Goal: Task Accomplishment & Management: Use online tool/utility

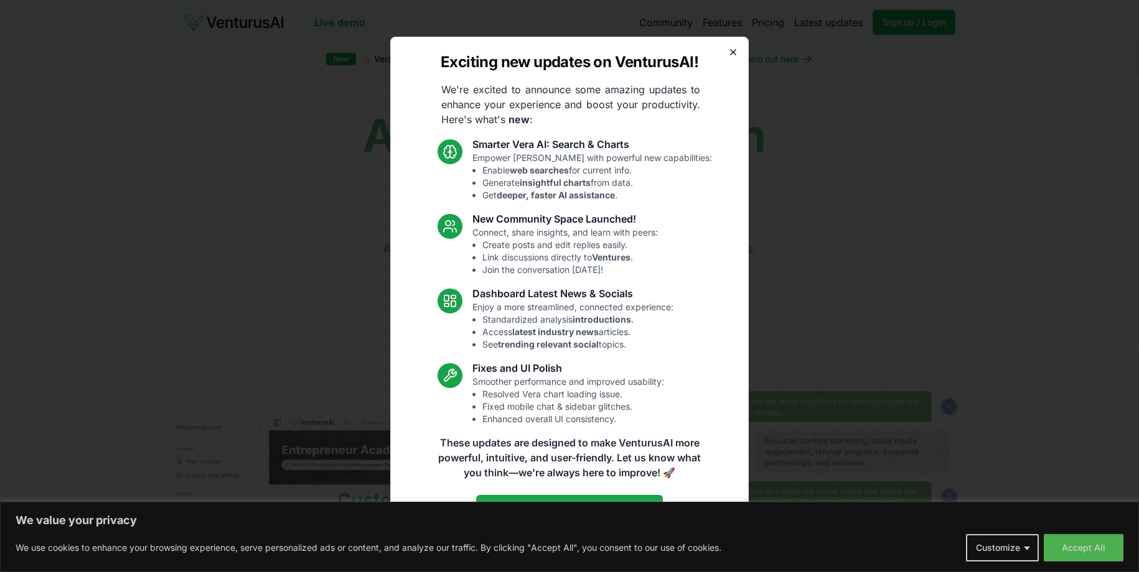
click at [729, 53] on icon "button" at bounding box center [733, 52] width 10 height 10
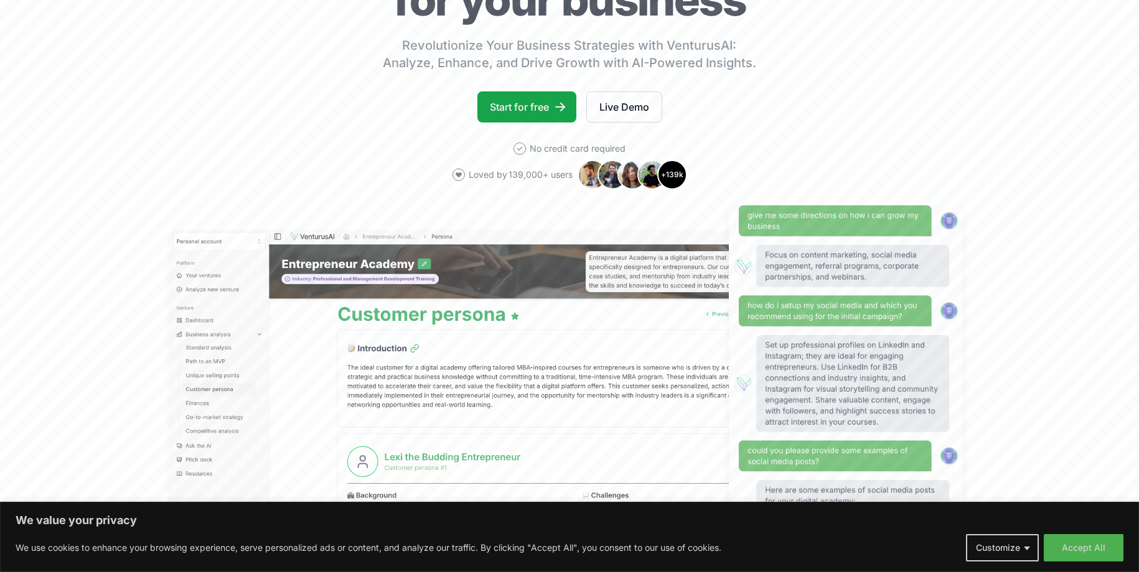
scroll to position [249, 0]
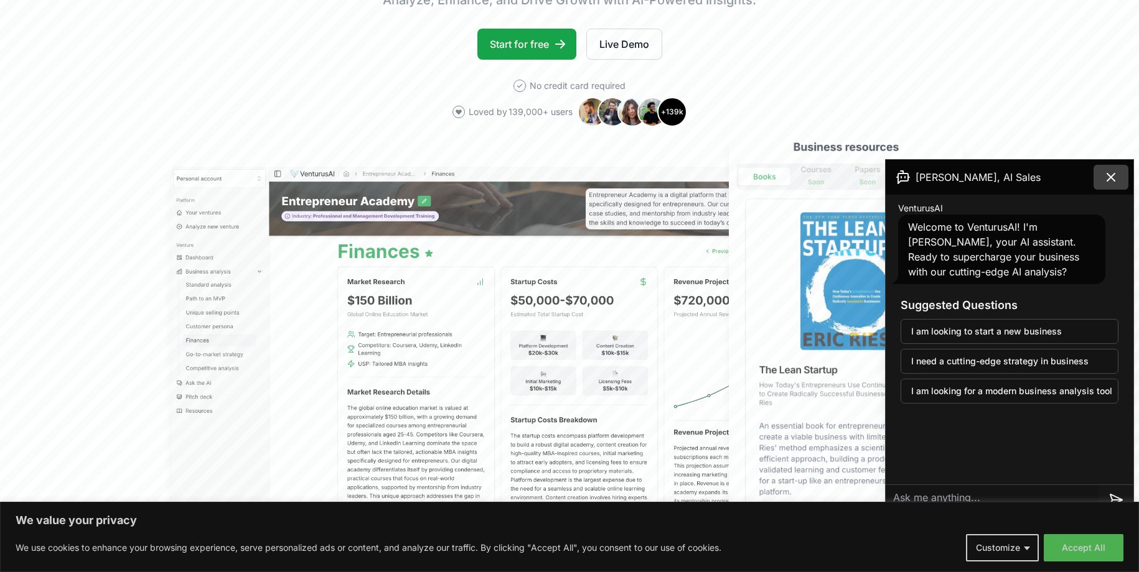
click at [1116, 178] on icon at bounding box center [1110, 177] width 15 height 15
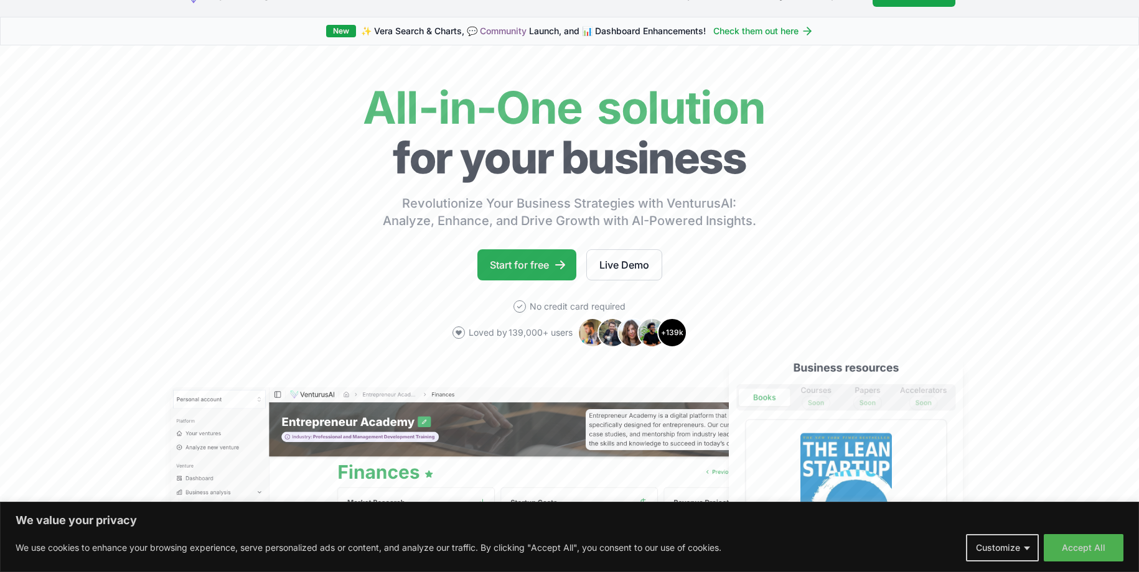
scroll to position [0, 0]
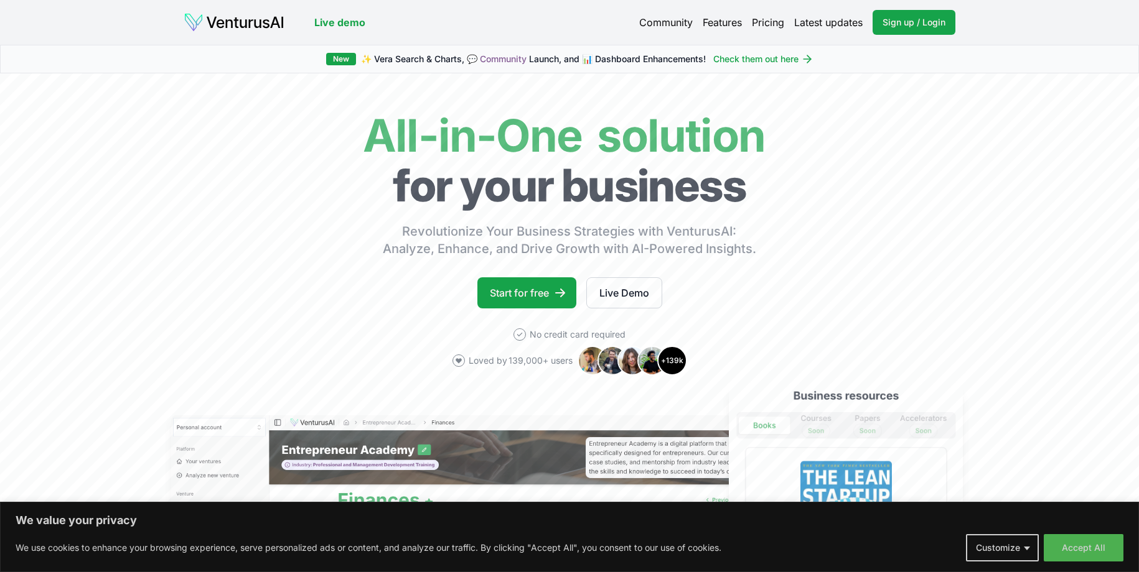
click at [764, 25] on link "Pricing" at bounding box center [768, 22] width 32 height 15
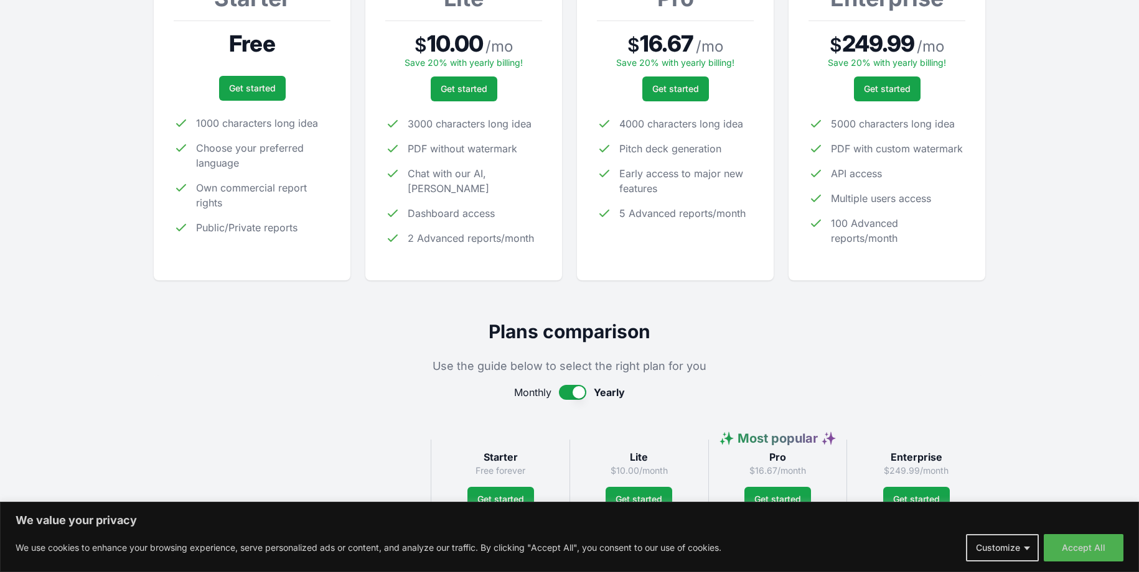
scroll to position [47, 0]
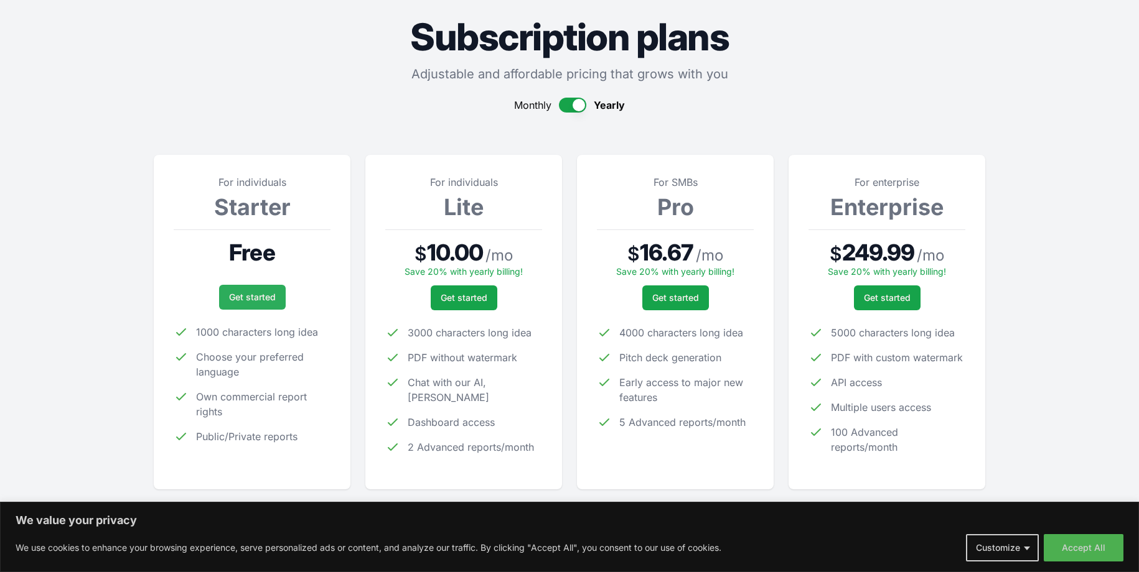
click at [267, 299] on link "Get started" at bounding box center [252, 297] width 67 height 25
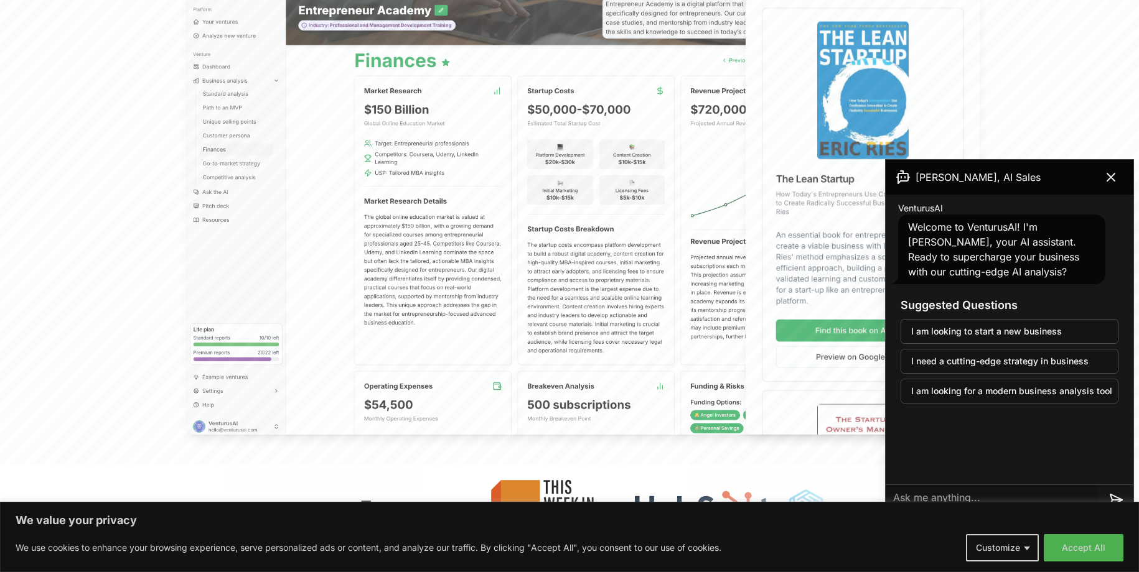
scroll to position [436, 0]
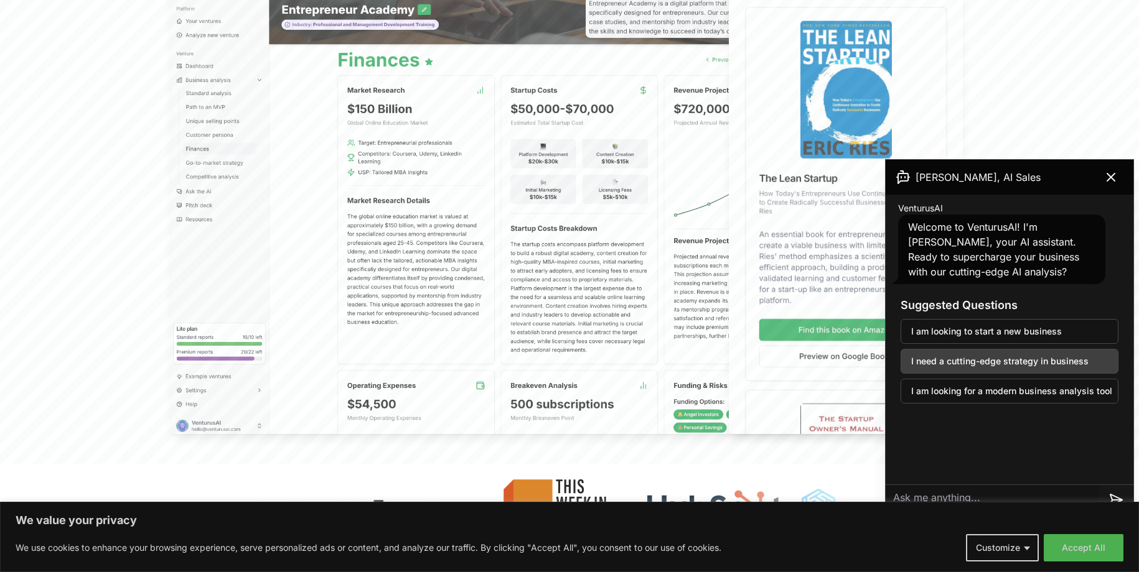
click at [1009, 360] on button "I need a cutting-edge strategy in business" at bounding box center [1009, 361] width 218 height 25
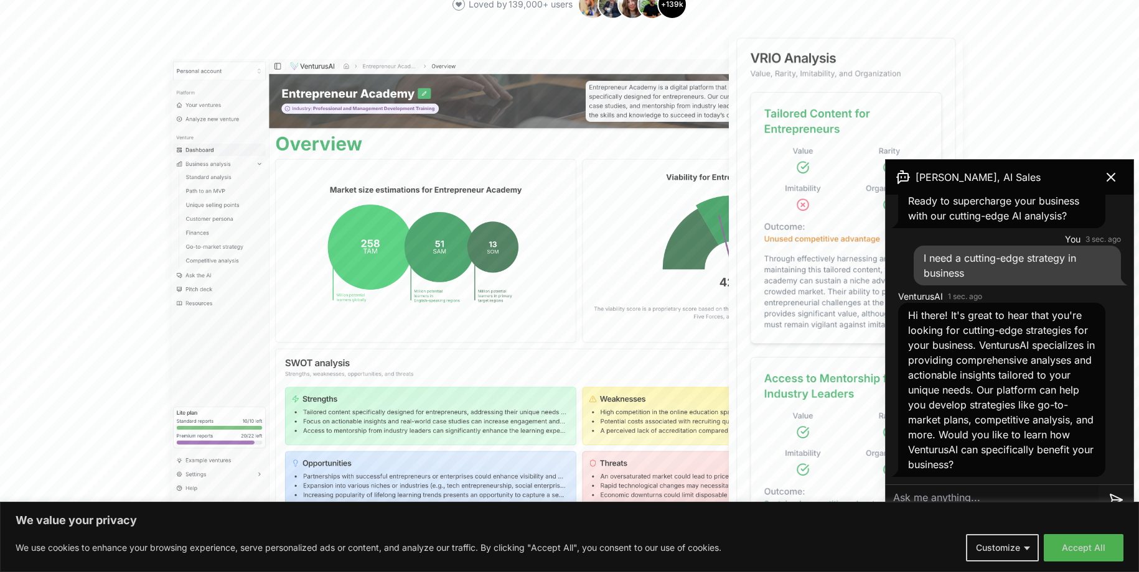
scroll to position [249, 0]
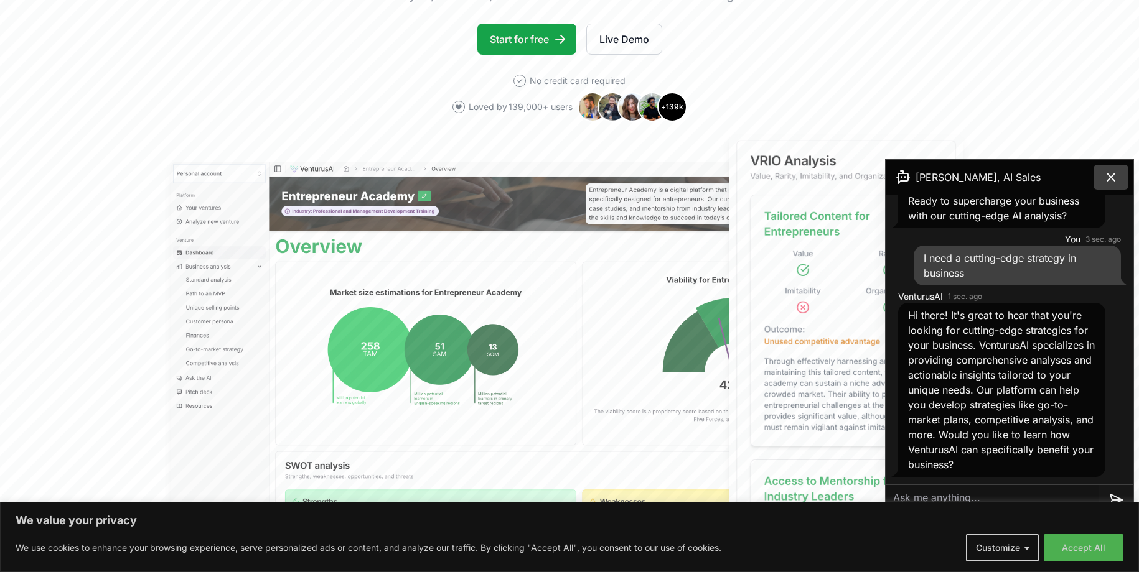
click at [1120, 175] on button at bounding box center [1110, 177] width 35 height 25
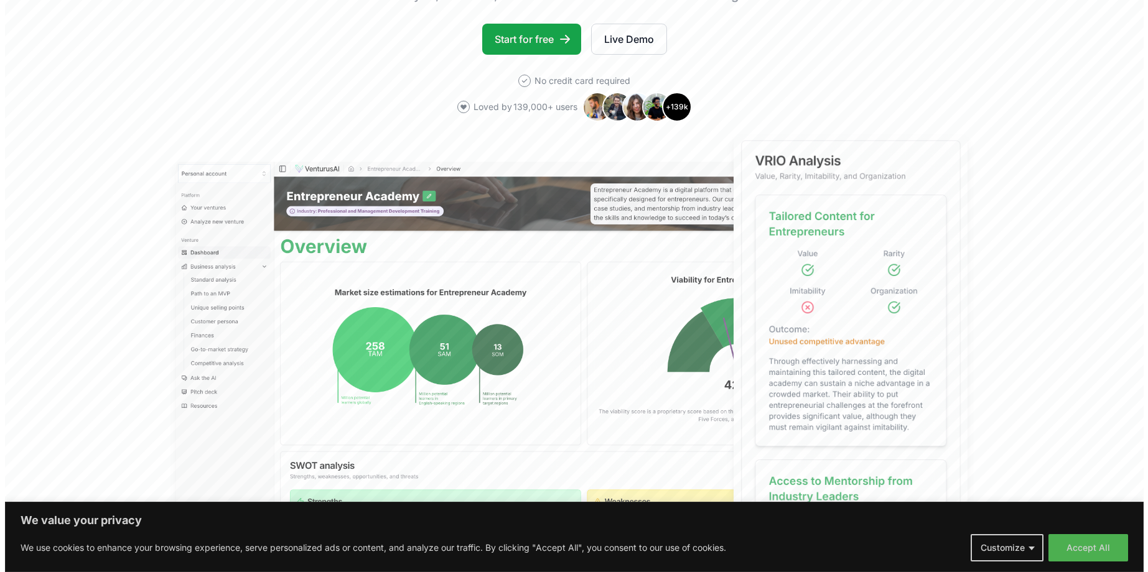
scroll to position [0, 0]
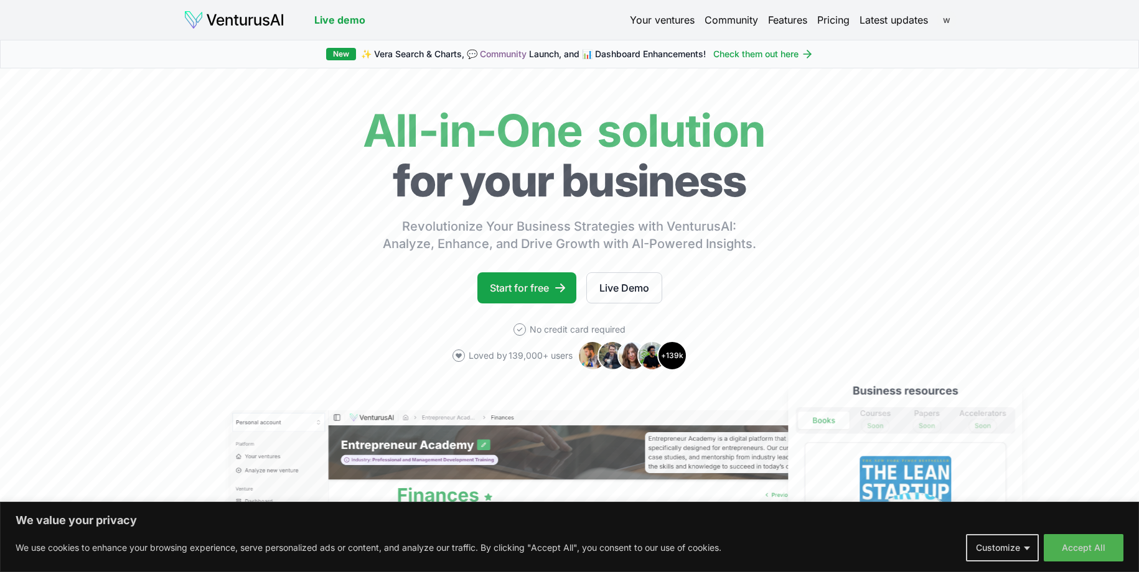
click at [947, 22] on html "We value your privacy We use cookies to enhance your browsing experience, serve…" at bounding box center [569, 286] width 1139 height 572
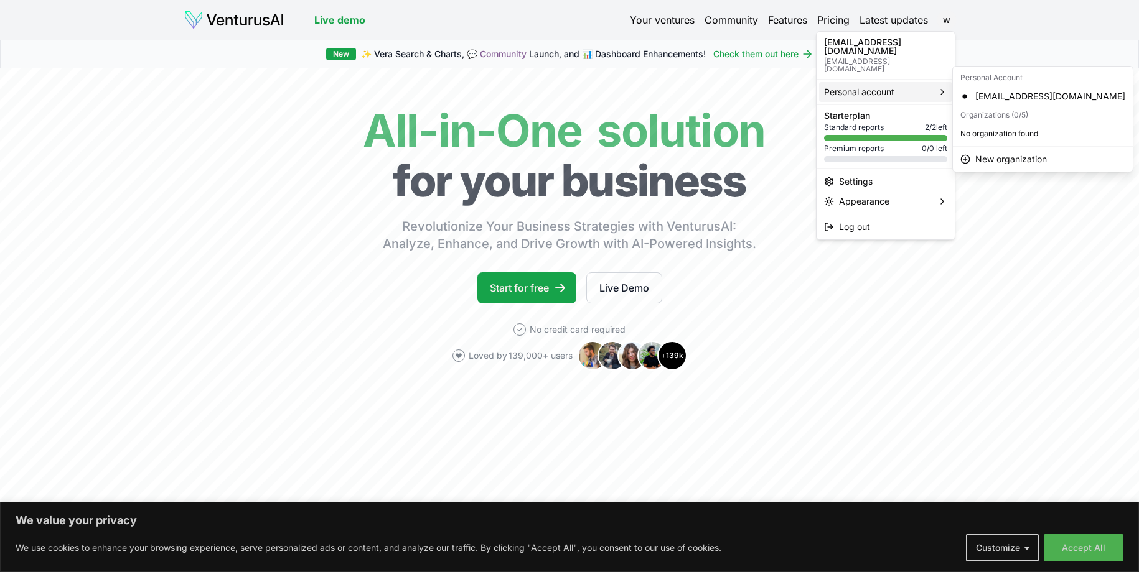
click at [867, 86] on span "Personal account" at bounding box center [859, 92] width 70 height 12
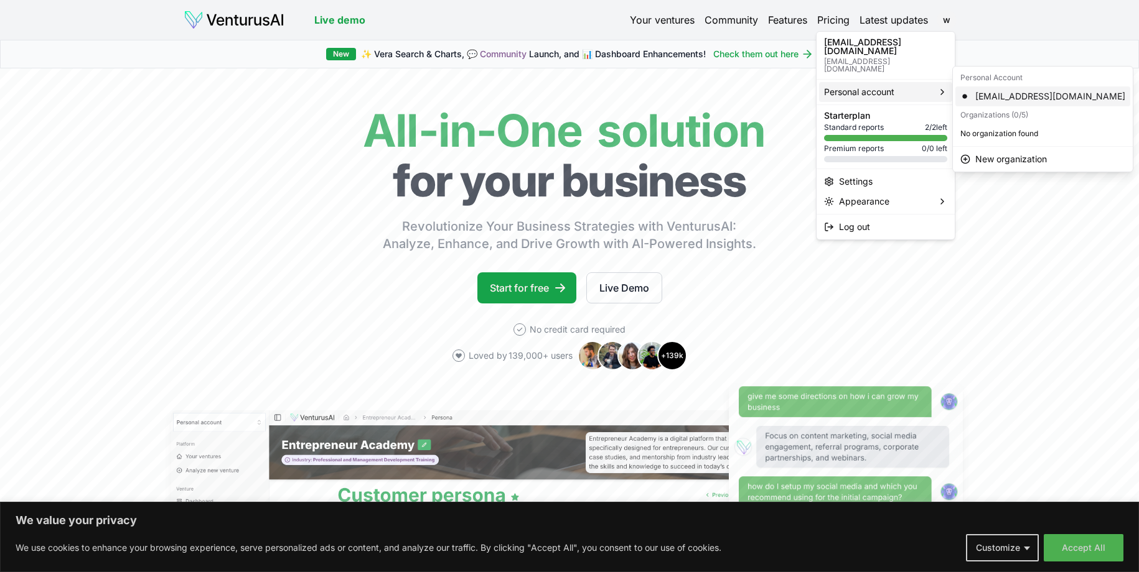
click at [984, 95] on div "welcome@energy-den.com" at bounding box center [1042, 96] width 175 height 20
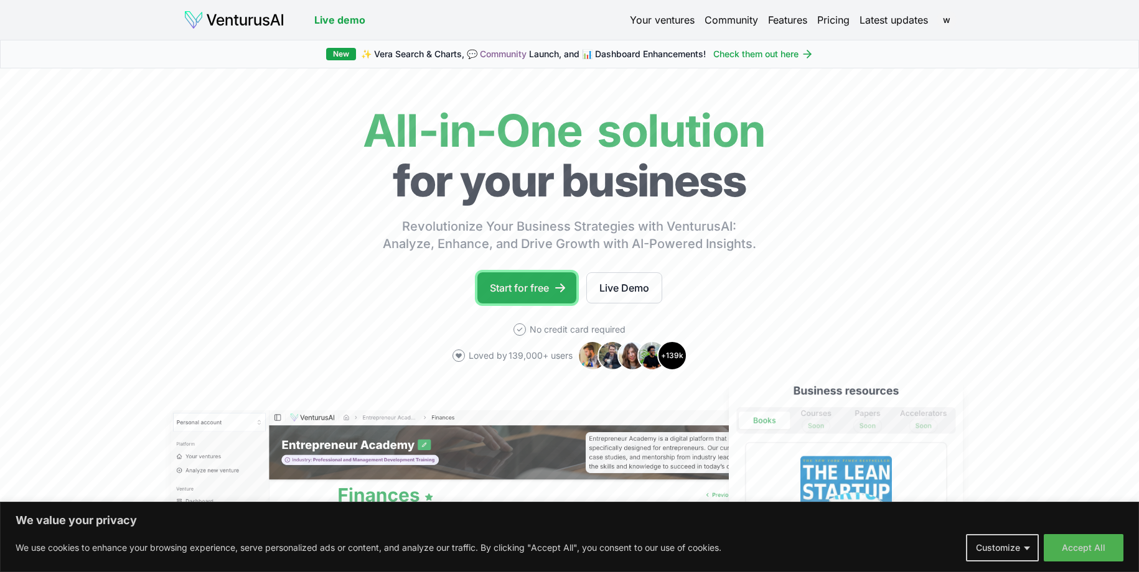
click at [508, 299] on link "Start for free" at bounding box center [526, 288] width 99 height 31
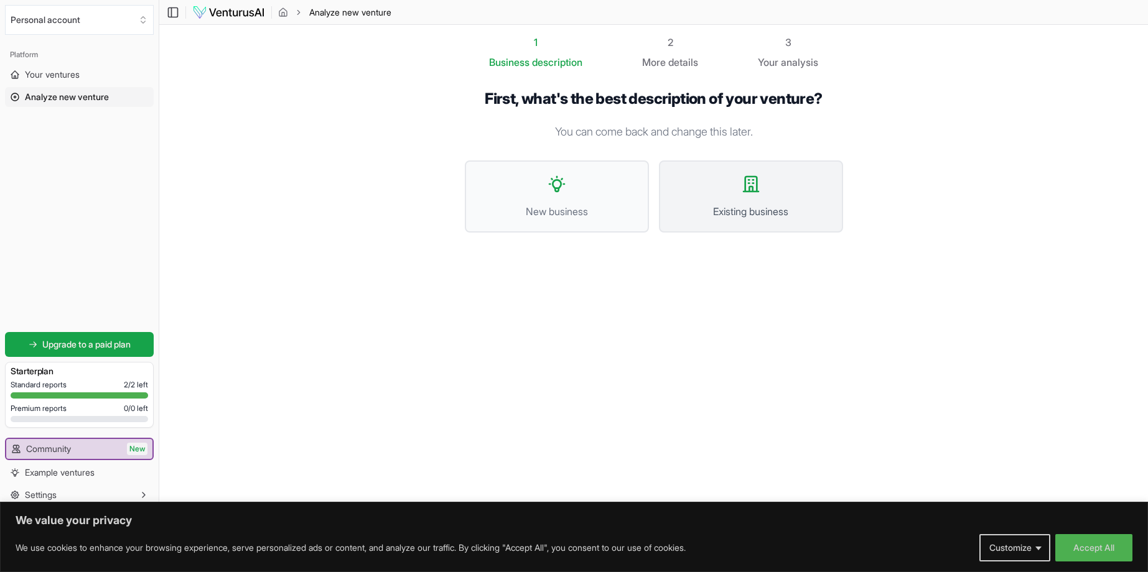
click at [750, 175] on icon at bounding box center [751, 184] width 20 height 20
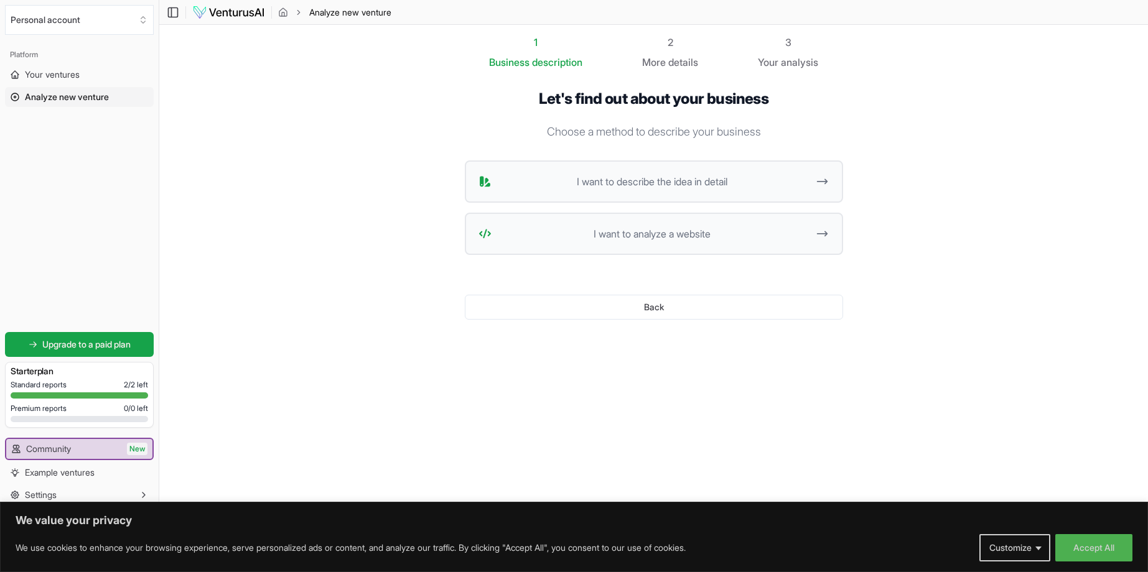
click at [399, 190] on section "1 Business description 2 More details 3 Your analysis Let's find out about your…" at bounding box center [653, 267] width 989 height 485
click at [74, 71] on span "Your ventures" at bounding box center [52, 74] width 55 height 12
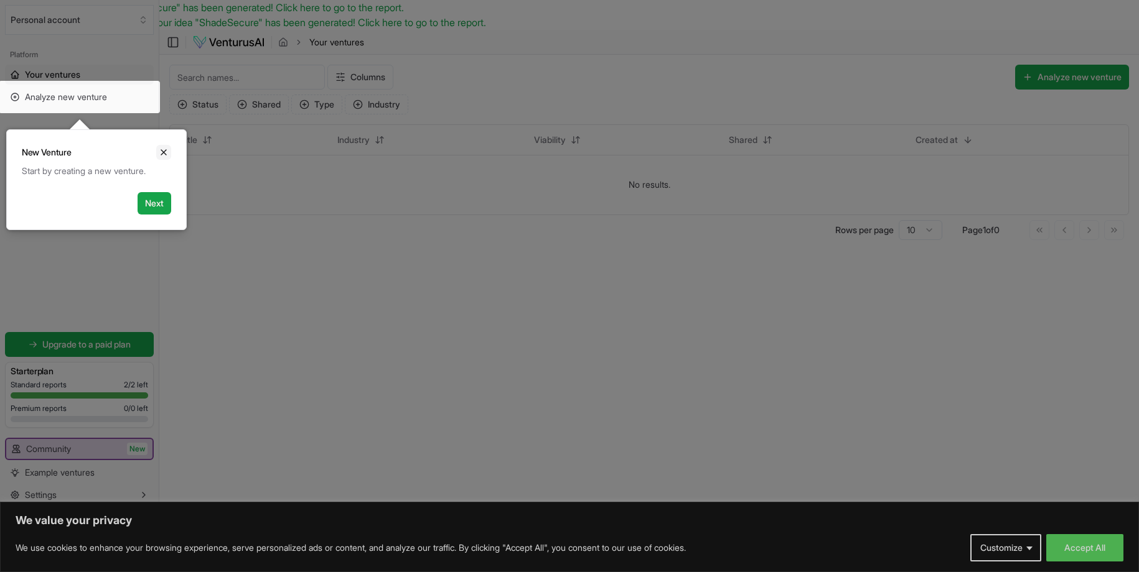
click at [160, 152] on icon "Close" at bounding box center [164, 152] width 10 height 10
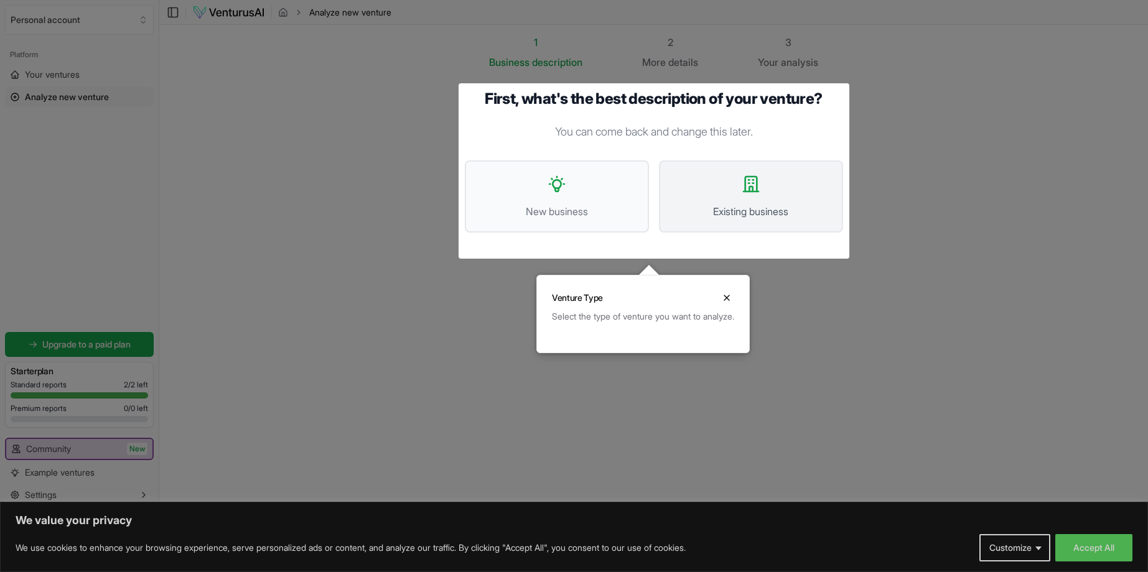
click at [777, 195] on button "Existing business" at bounding box center [751, 197] width 184 height 72
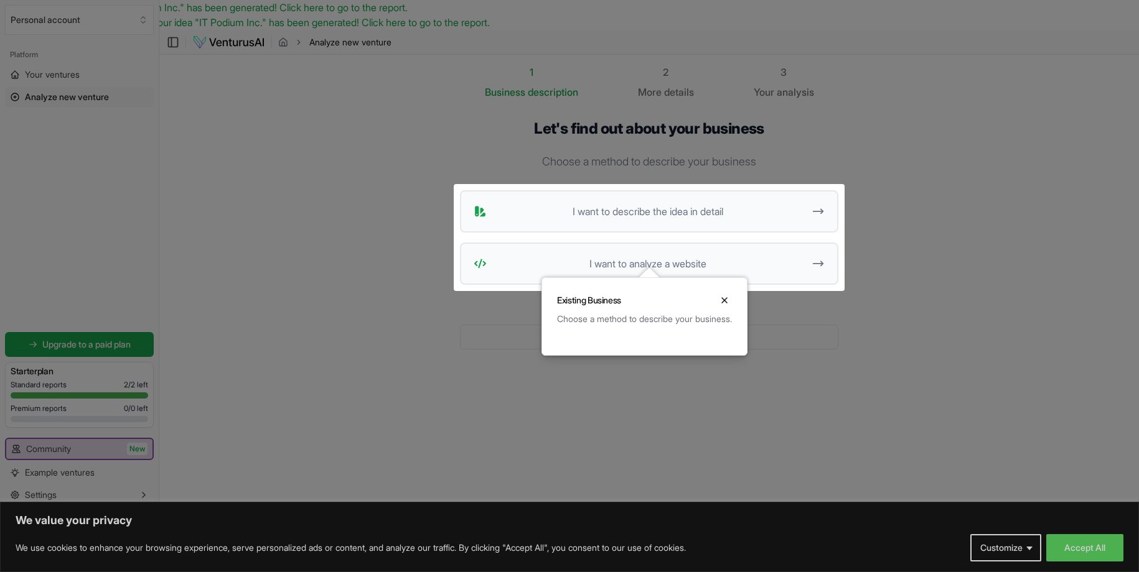
click at [737, 292] on div "Existing Business Close" at bounding box center [644, 295] width 205 height 35
click at [727, 305] on button "Close" at bounding box center [724, 300] width 15 height 15
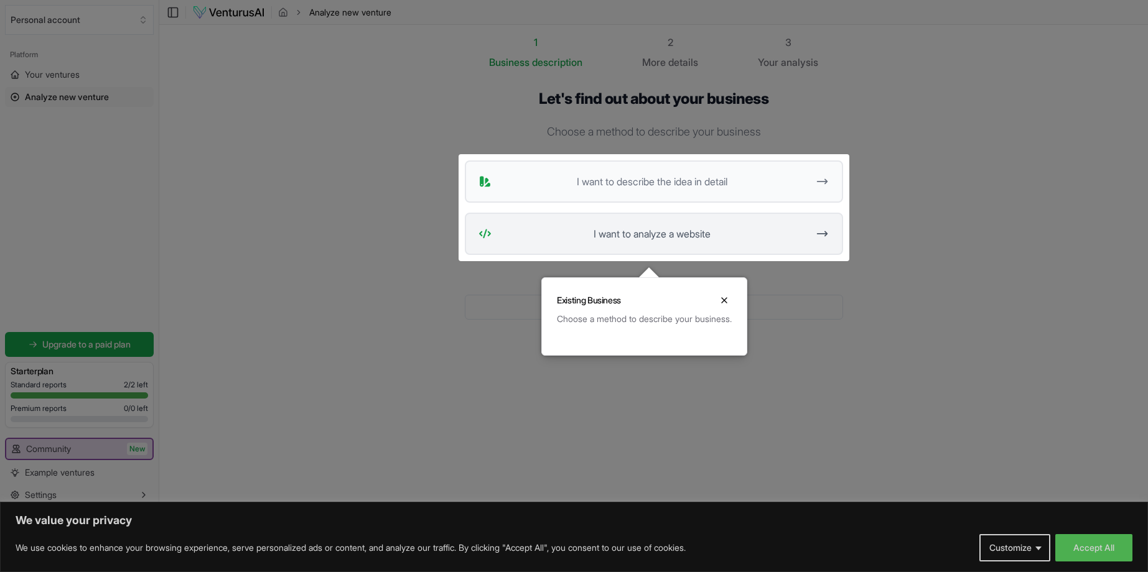
click at [699, 235] on body "We value your privacy We use cookies to enhance your browsing experience, serve…" at bounding box center [574, 286] width 1148 height 572
click at [628, 322] on div "Choose a method to describe your business." at bounding box center [644, 319] width 175 height 12
click at [823, 233] on icon at bounding box center [822, 233] width 13 height 15
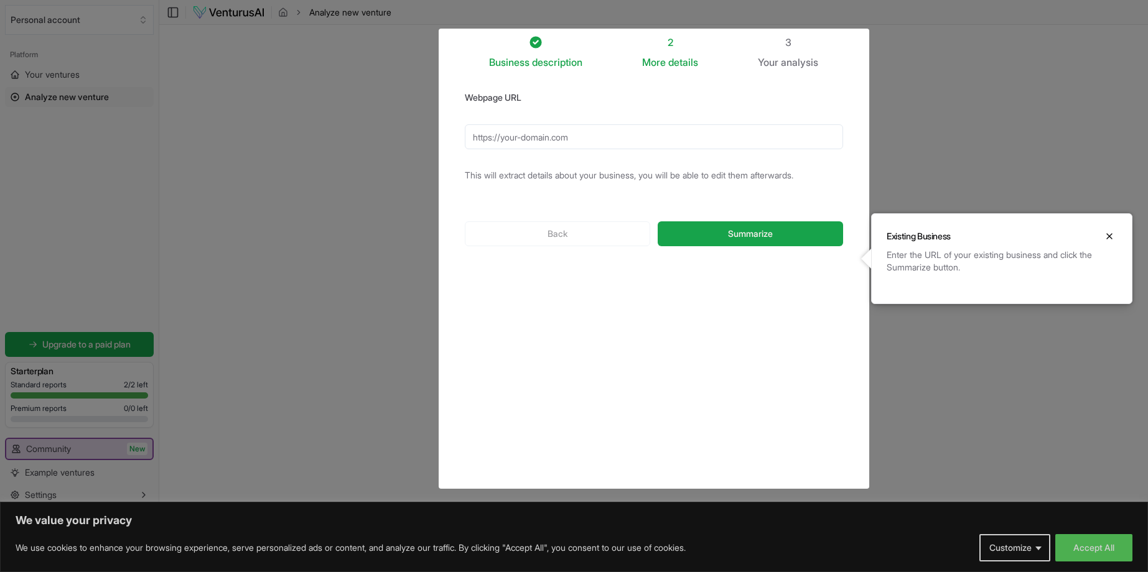
click at [590, 126] on input "Webpage URL" at bounding box center [654, 136] width 378 height 25
drag, startPoint x: 669, startPoint y: 137, endPoint x: 593, endPoint y: 133, distance: 76.0
click at [593, 133] on input "https://www.energy-den.com/sacred-dance" at bounding box center [654, 136] width 378 height 25
type input "https://www.energy-den.com"
click at [603, 111] on form "Webpage URL https://www.energy-den.com This will extract details about your bus…" at bounding box center [654, 178] width 378 height 177
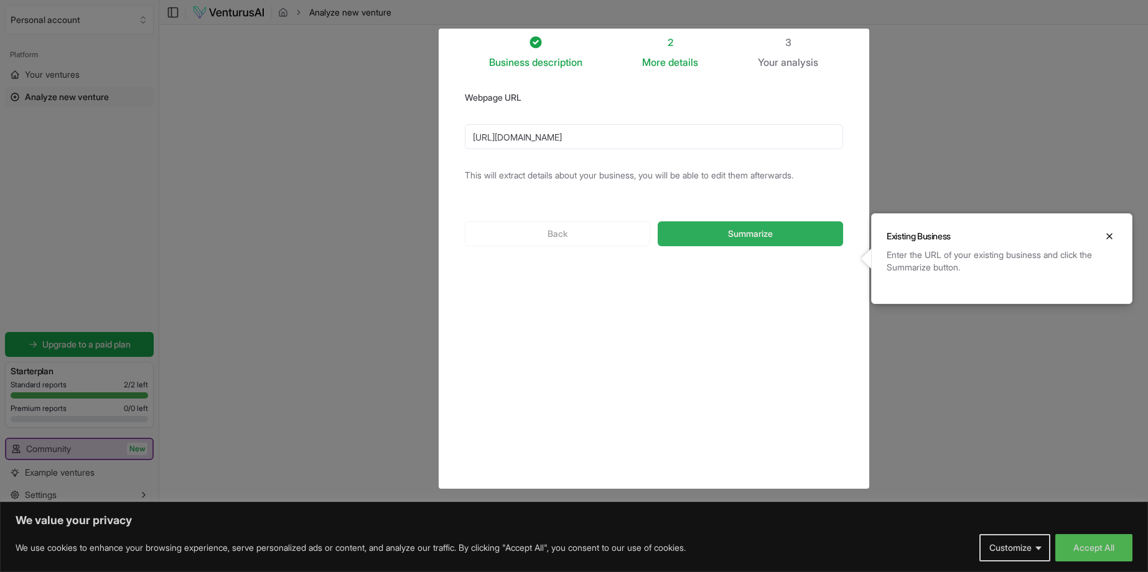
click at [728, 241] on button "Summarize" at bounding box center [750, 234] width 185 height 25
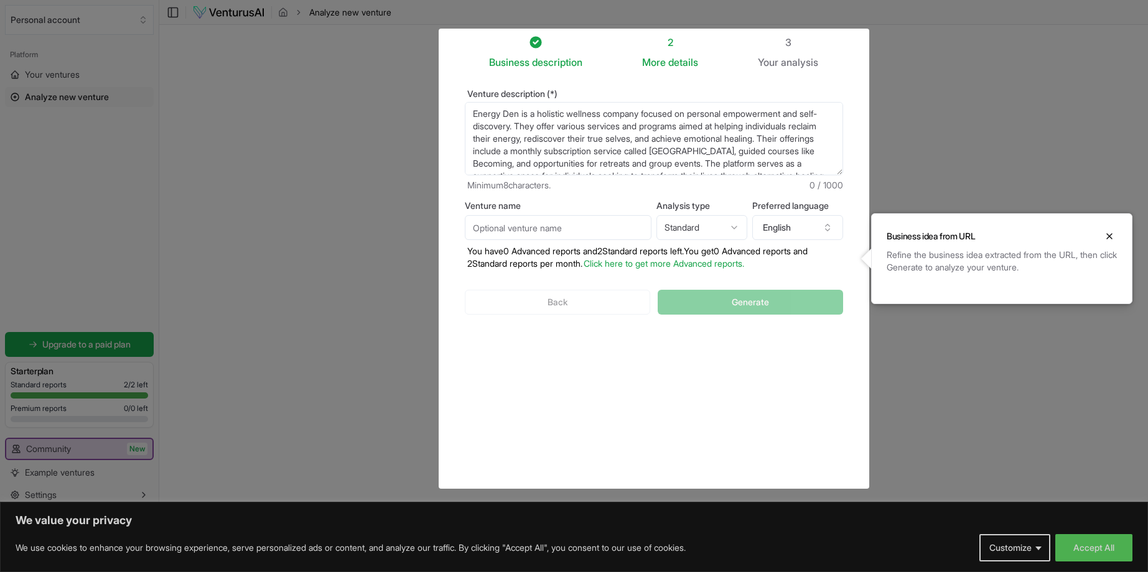
drag, startPoint x: 668, startPoint y: 169, endPoint x: 467, endPoint y: 111, distance: 209.9
click at [467, 111] on textarea "Energy Den is a holistic wellness company focused on personal empowerment and s…" at bounding box center [654, 138] width 378 height 73
click at [1108, 235] on icon "Close" at bounding box center [1109, 236] width 5 height 5
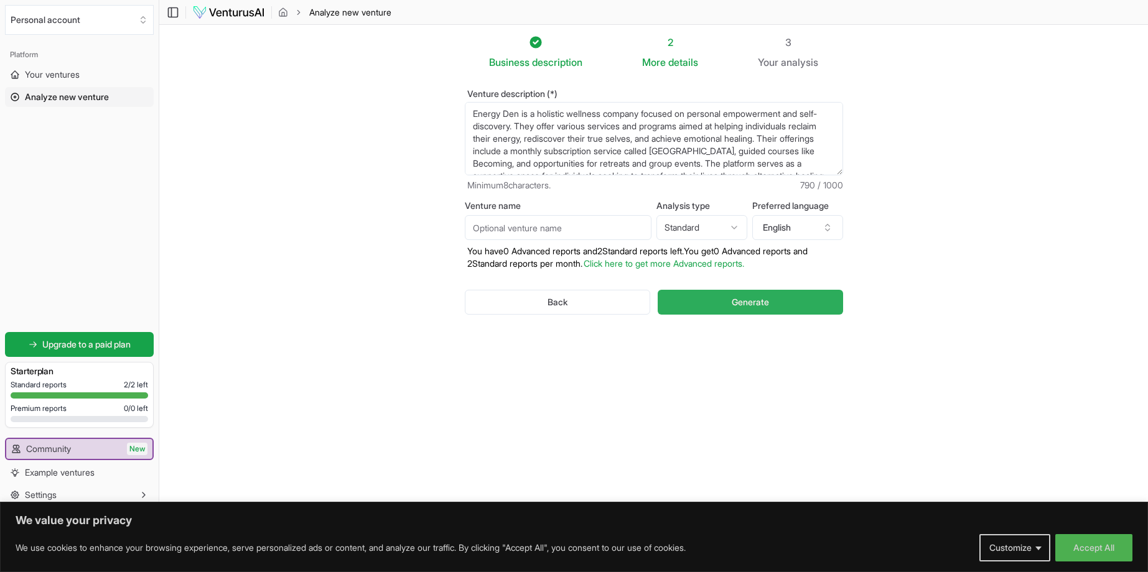
click at [717, 297] on button "Generate" at bounding box center [750, 302] width 185 height 25
